Goal: Task Accomplishment & Management: Manage account settings

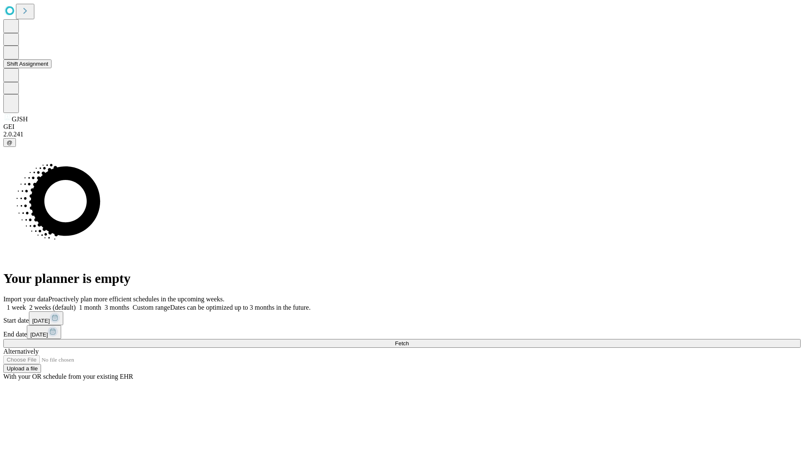
click at [51, 68] on button "Shift Assignment" at bounding box center [27, 63] width 48 height 9
